Goal: Information Seeking & Learning: Learn about a topic

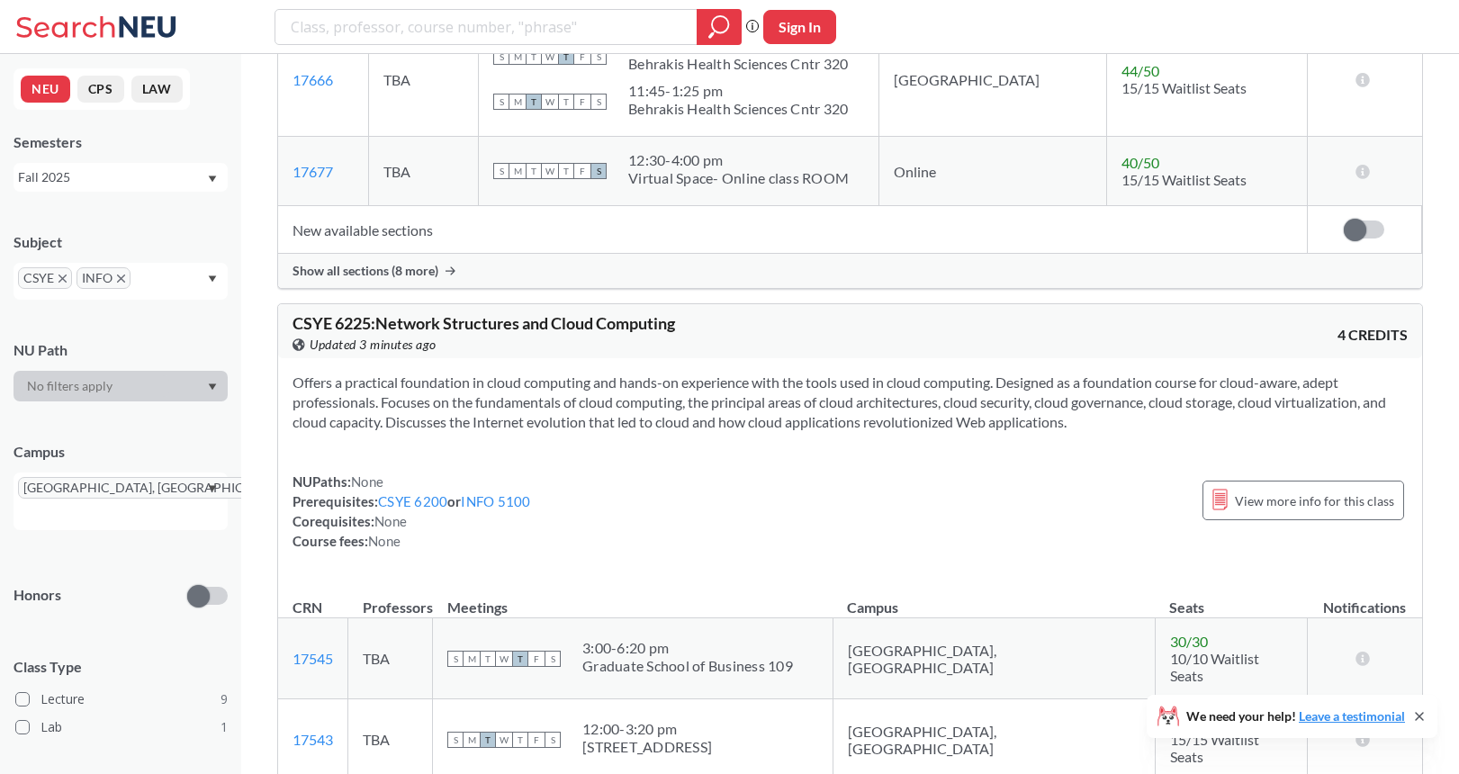
scroll to position [3772, 0]
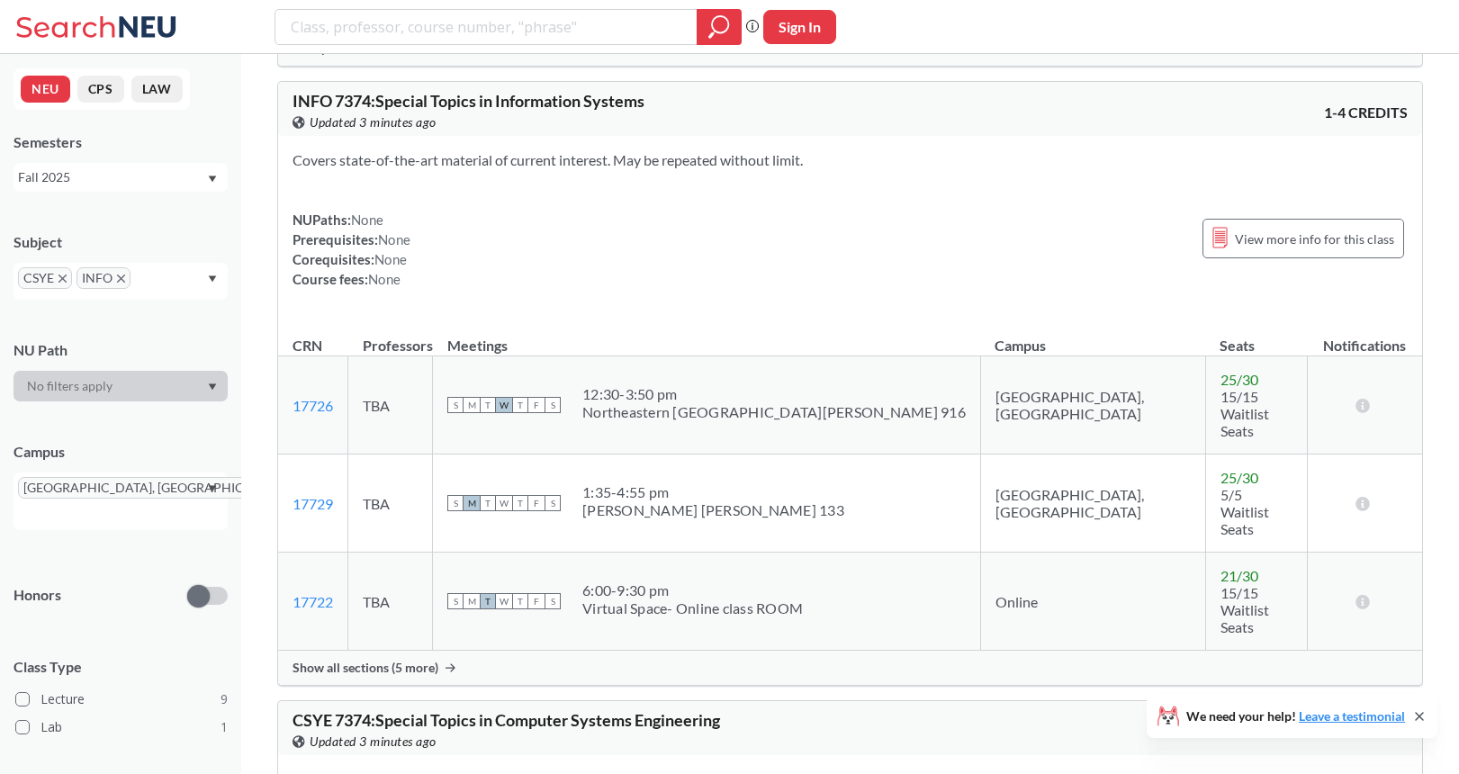
scroll to position [5003, 0]
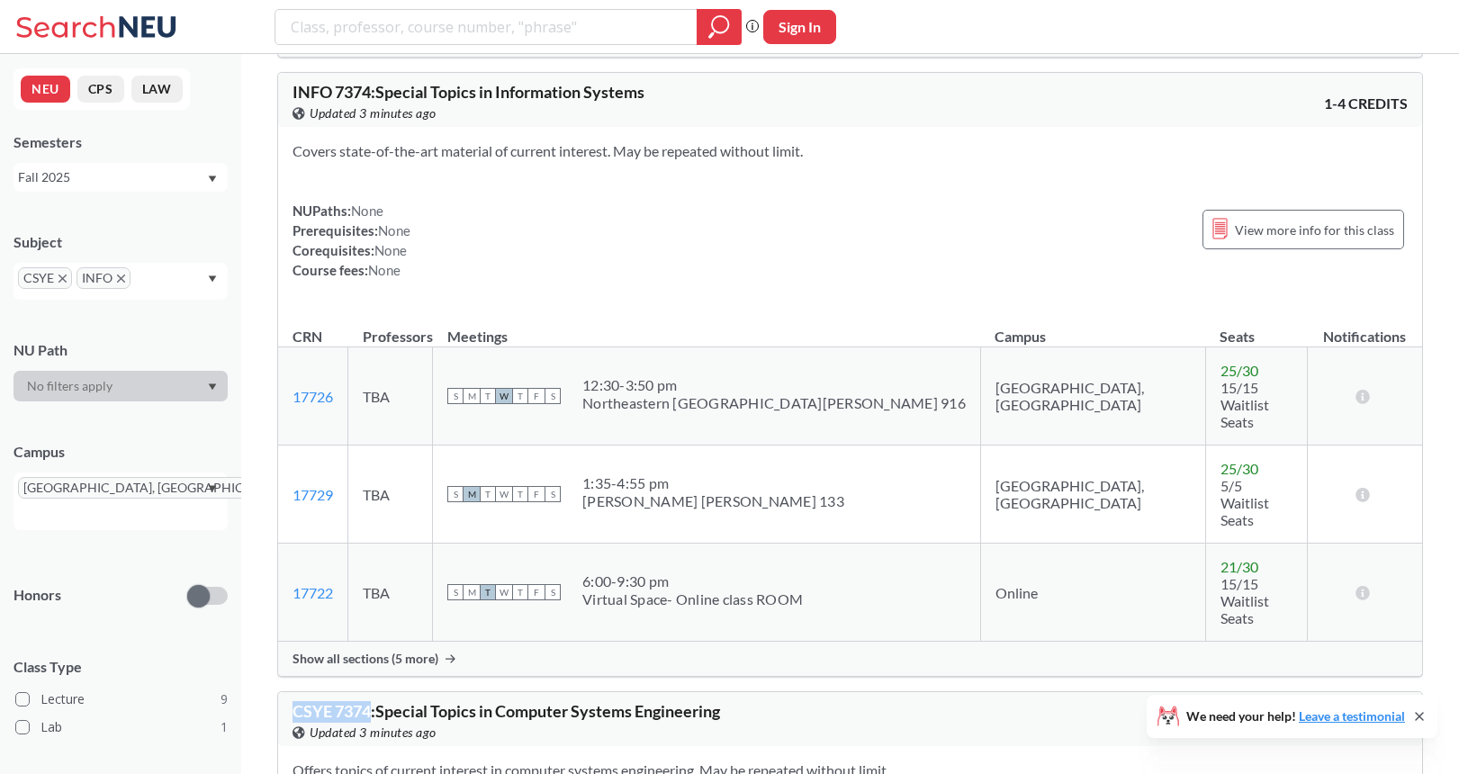
drag, startPoint x: 371, startPoint y: 228, endPoint x: 288, endPoint y: 220, distance: 83.2
click at [288, 692] on div "CSYE 7374 : Special Topics in Computer Systems Engineering View this course on …" at bounding box center [850, 719] width 1144 height 54
copy span "CSYE 7374"
drag, startPoint x: 739, startPoint y: 223, endPoint x: 268, endPoint y: 222, distance: 470.9
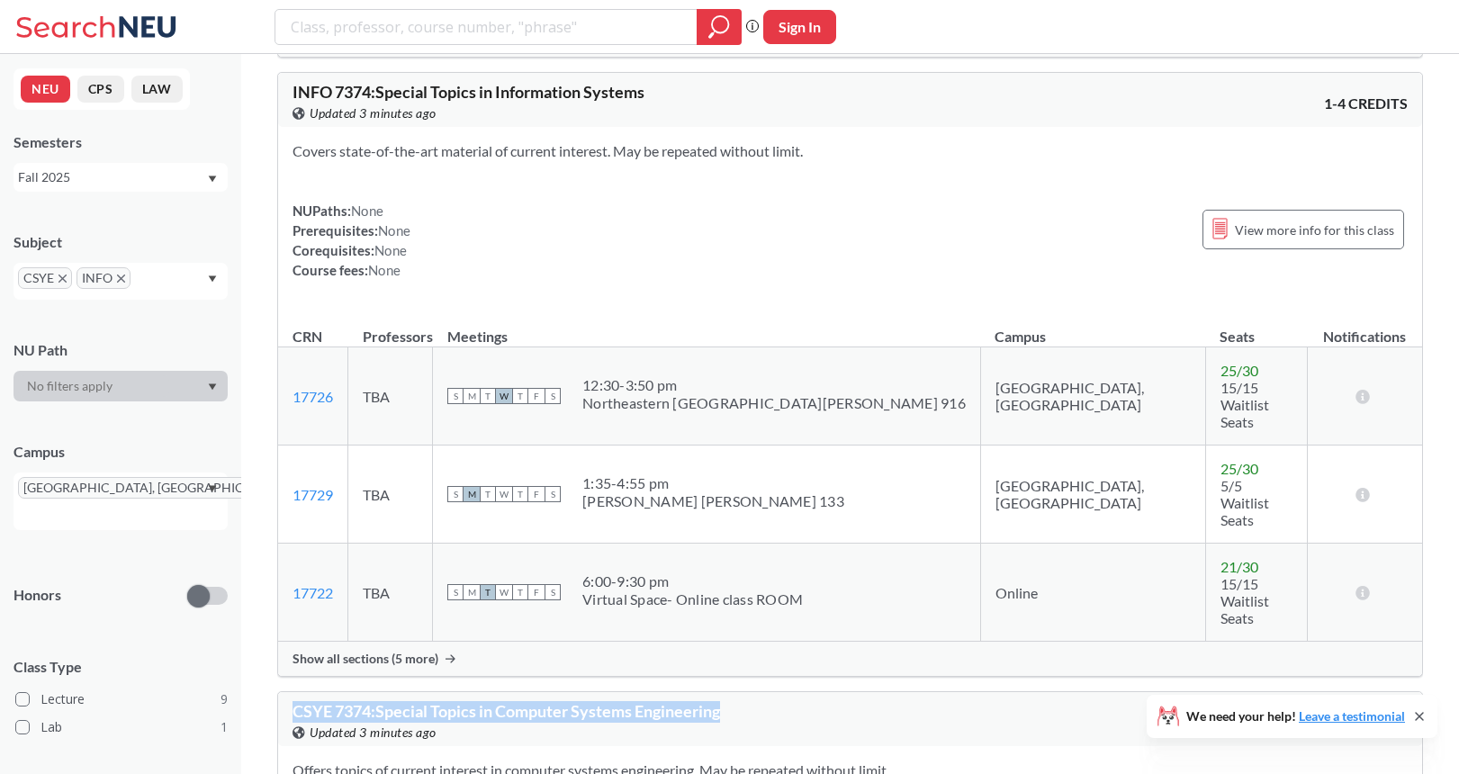
copy span "CSYE 7374 : Special Topics in Computer Systems Engineering"
drag, startPoint x: 357, startPoint y: 585, endPoint x: 290, endPoint y: 583, distance: 66.6
copy link "21185"
drag, startPoint x: 341, startPoint y: 516, endPoint x: 284, endPoint y: 517, distance: 56.7
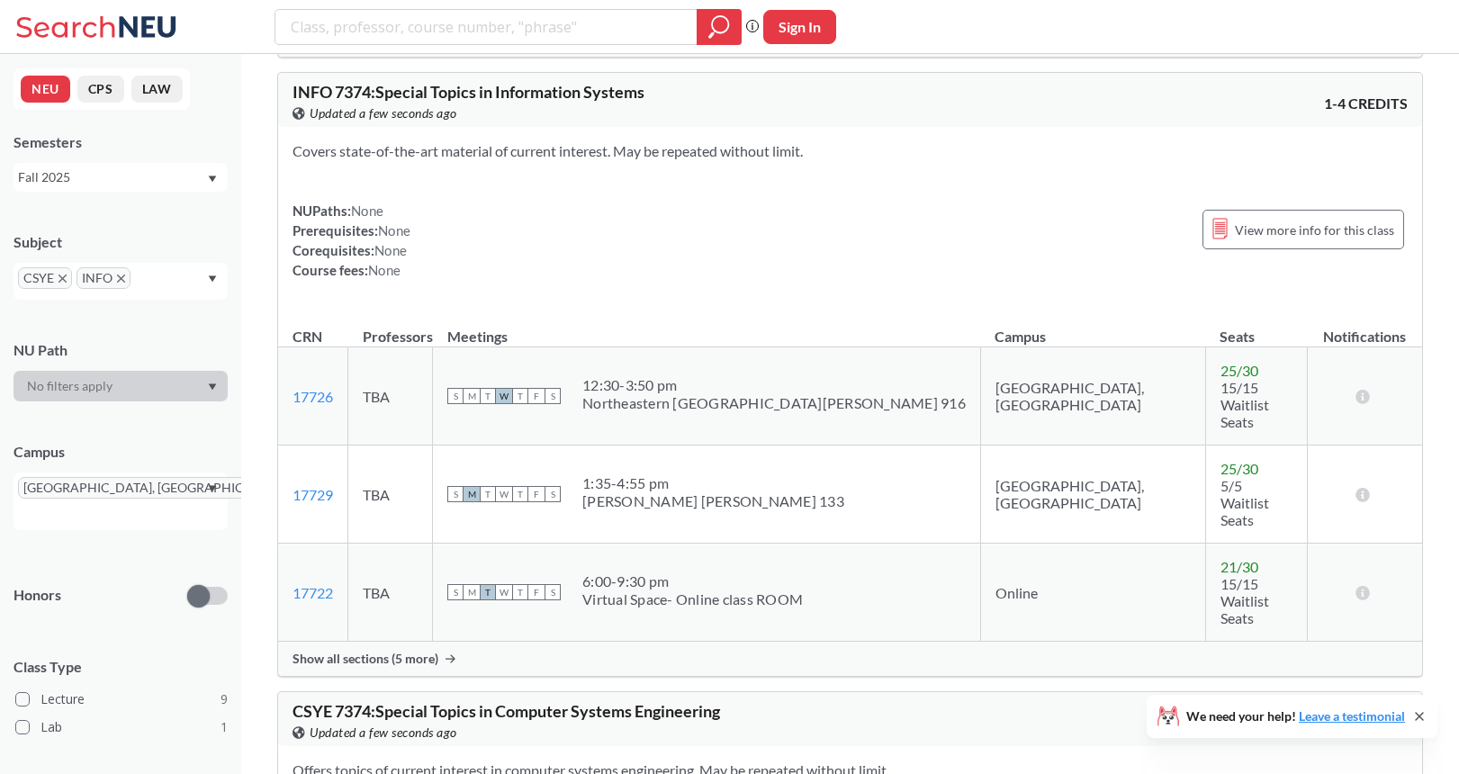
copy link "21390"
drag, startPoint x: 825, startPoint y: 524, endPoint x: 799, endPoint y: 521, distance: 26.2
drag, startPoint x: 736, startPoint y: 592, endPoint x: 645, endPoint y: 591, distance: 91.8
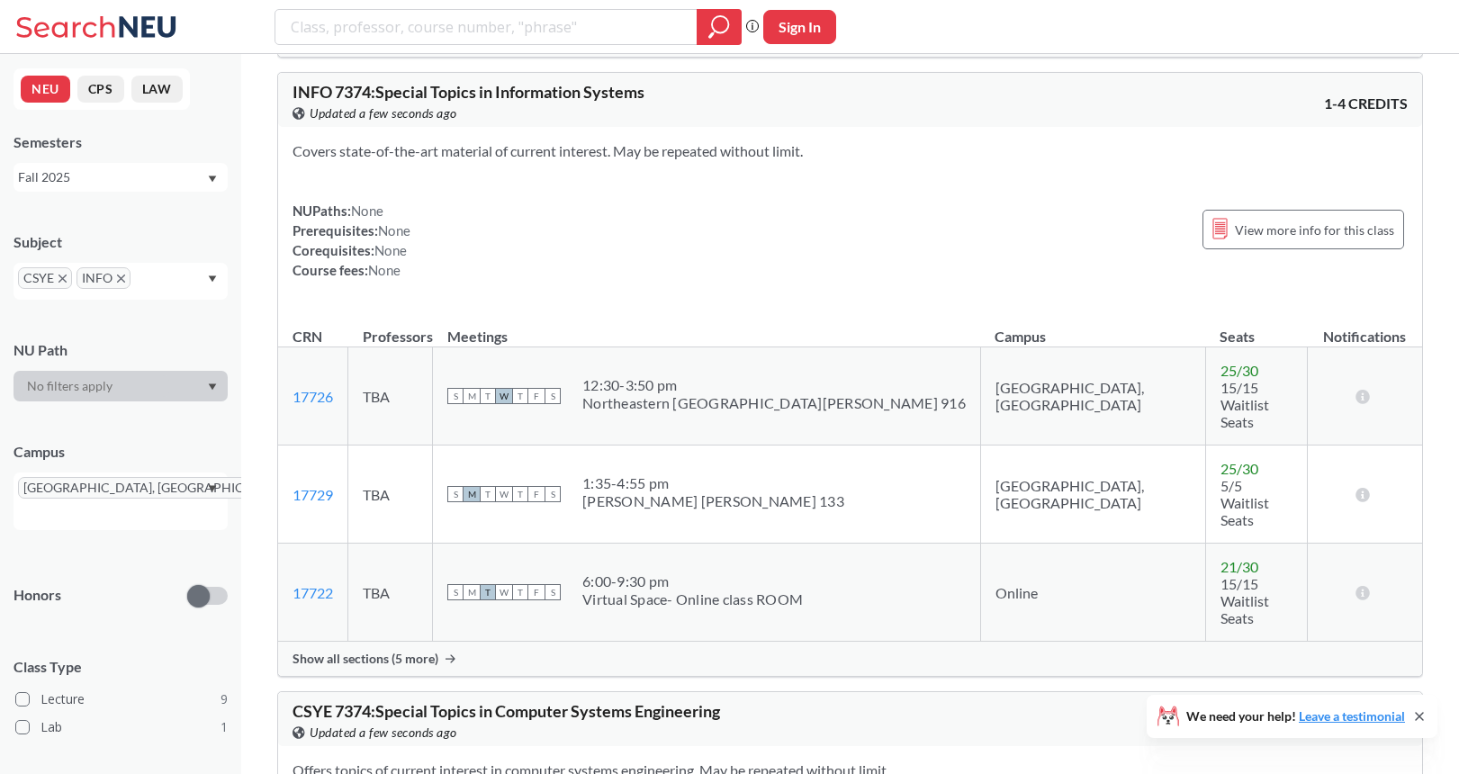
copy div "[PERSON_NAME] [PERSON_NAME] 133"
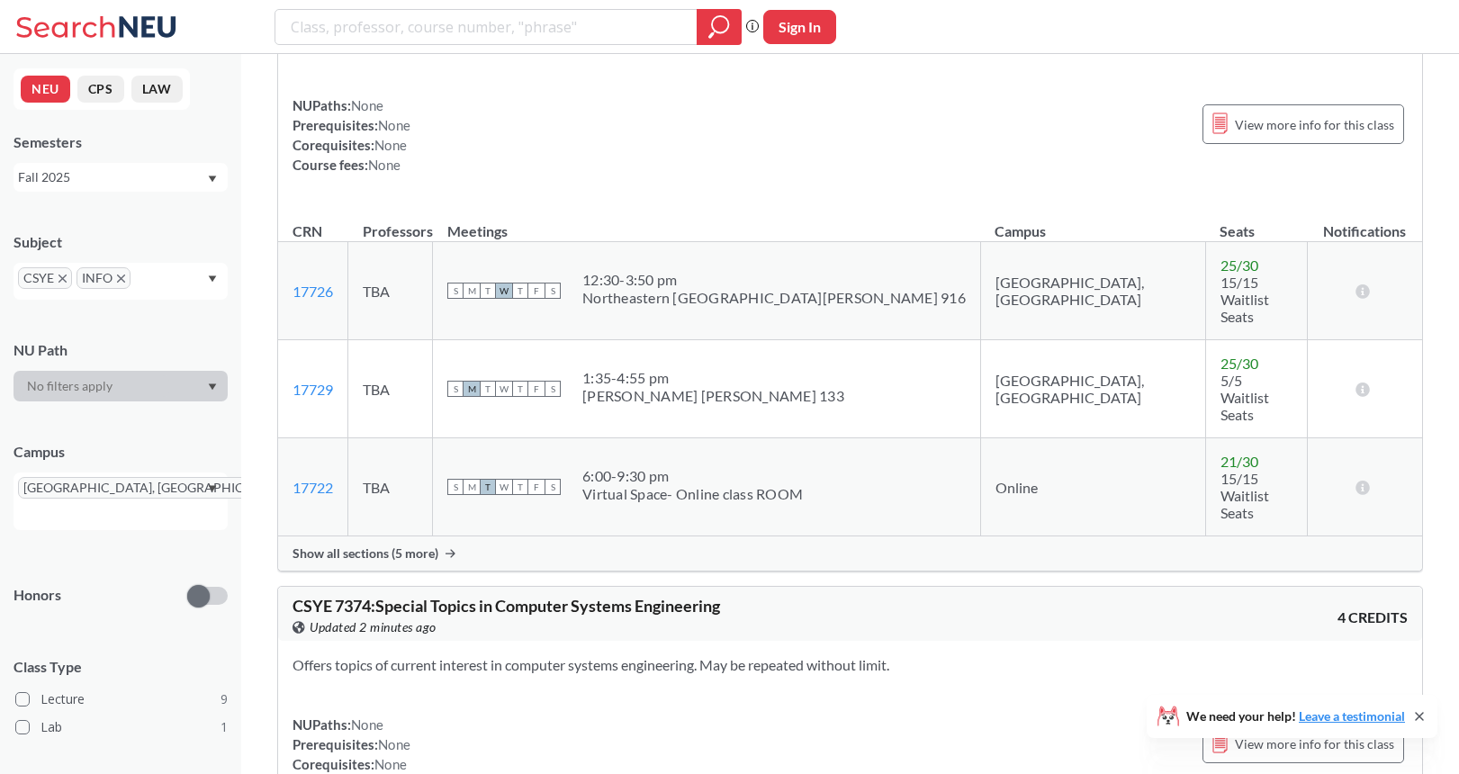
scroll to position [5122, 0]
